Goal: Information Seeking & Learning: Learn about a topic

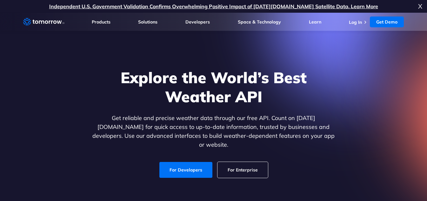
click at [391, 20] on link "Get Demo" at bounding box center [387, 22] width 34 height 11
click at [354, 23] on link "Log In" at bounding box center [355, 22] width 13 height 6
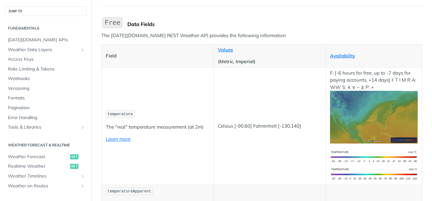
scroll to position [64, 0]
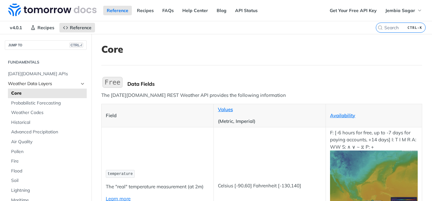
click at [41, 85] on span "Weather Data Layers" at bounding box center [43, 84] width 71 height 6
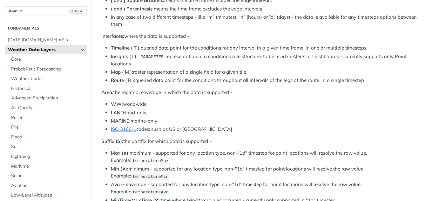
scroll to position [350, 0]
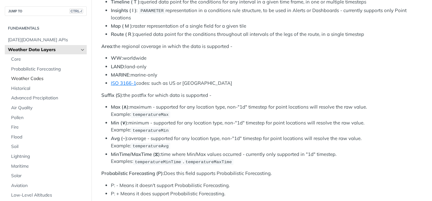
click at [22, 78] on span "Weather Codes" at bounding box center [48, 79] width 74 height 6
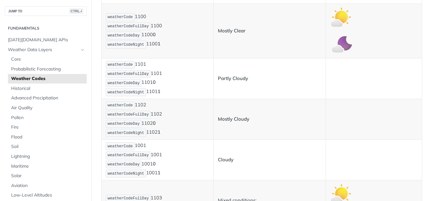
scroll to position [32, 0]
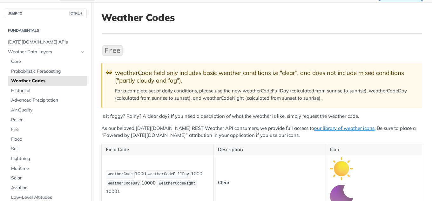
click at [312, 132] on p "As our beloved [DATE][DOMAIN_NAME] REST Weather API consumers, we provide full …" at bounding box center [261, 132] width 321 height 14
click at [314, 128] on link "our library of weather icons" at bounding box center [344, 128] width 60 height 6
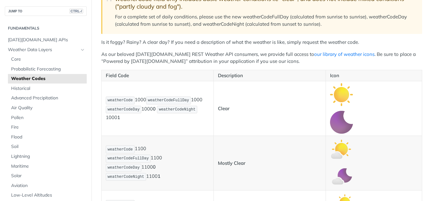
scroll to position [191, 0]
